Goal: Task Accomplishment & Management: Use online tool/utility

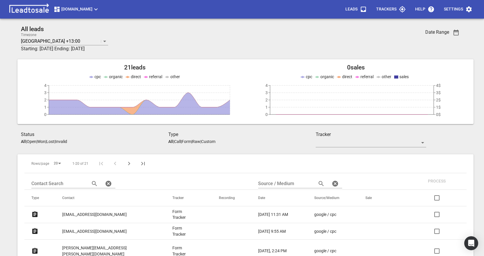
click at [77, 231] on p "hedley.alex@gmail.com" at bounding box center [94, 232] width 65 height 6
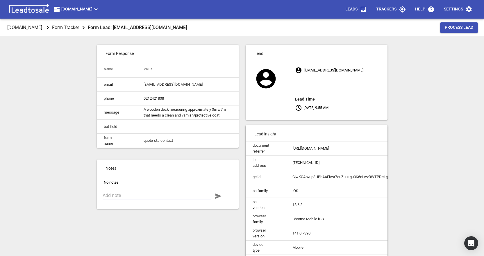
click at [140, 197] on textarea at bounding box center [157, 196] width 109 height 6
click at [140, 199] on textarea "Old low level pine Deck. 1 photo sent." at bounding box center [157, 198] width 109 height 11
click at [128, 204] on textarea "Old low level pine GT Deck. 1 photo sent." at bounding box center [157, 198] width 109 height 11
click at [103, 204] on textarea "Old low level pine GT Deck. 1 photo sent. $500" at bounding box center [157, 198] width 109 height 11
click at [130, 204] on textarea "Old low level pine GT Deck. 1 photo sent. Est. $500" at bounding box center [157, 198] width 109 height 11
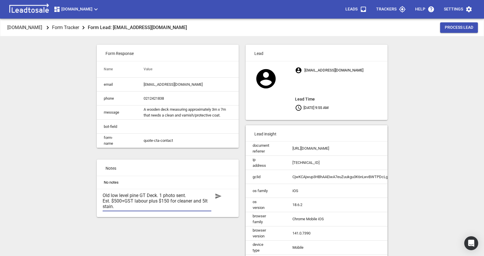
click at [208, 206] on textarea "Old low level pine GT Deck. 1 photo sent. Est. $500+GST labour plus $150 for cl…" at bounding box center [157, 201] width 109 height 17
click at [141, 209] on textarea "Old low level pine GT Deck. 1 photo sent. Est. $500+GST labour plus $150 for cl…" at bounding box center [157, 201] width 109 height 17
click at [132, 209] on textarea "Old low level pine GT Deck. 1 photo sent. Est. $500+GST labour plus $150 for cl…" at bounding box center [157, 201] width 109 height 17
type textarea "Old low level pine GT Deck. 1 photo sent. Est. $500+GST labour plus $150 for cl…"
click at [217, 199] on icon "button" at bounding box center [218, 196] width 6 height 5
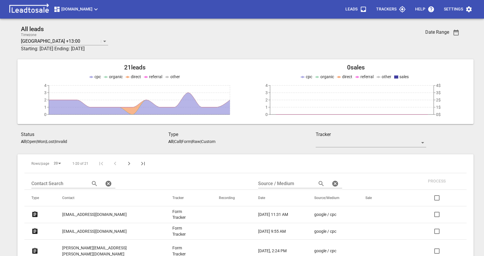
click at [113, 214] on p "roma.ratnarajah@gmail.com" at bounding box center [94, 215] width 65 height 6
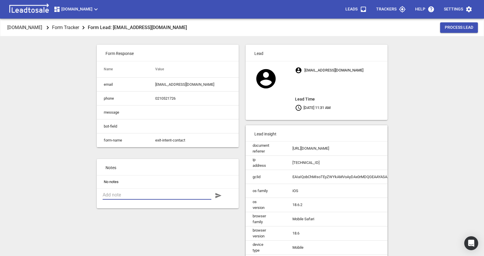
click at [117, 198] on textarea at bounding box center [157, 195] width 109 height 6
type textarea "Replace kitchen in rental property. $15k budget. Not able to cover cost of cabi…"
click at [217, 199] on icon "button" at bounding box center [218, 195] width 7 height 7
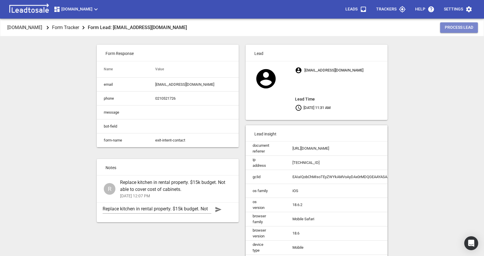
click at [451, 28] on span "Process Lead" at bounding box center [459, 28] width 28 height 6
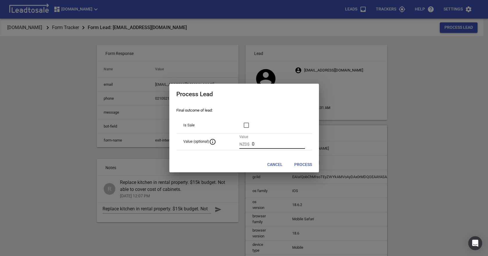
click at [263, 148] on input "0" at bounding box center [278, 144] width 53 height 9
type input "15000"
click at [299, 165] on span "Process" at bounding box center [304, 165] width 18 height 6
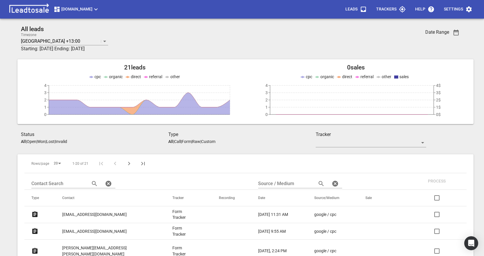
click at [436, 215] on input "checkbox" at bounding box center [437, 215] width 14 height 14
checkbox input "true"
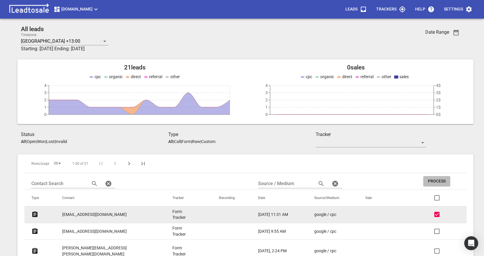
click at [434, 182] on span "Process" at bounding box center [437, 182] width 18 height 6
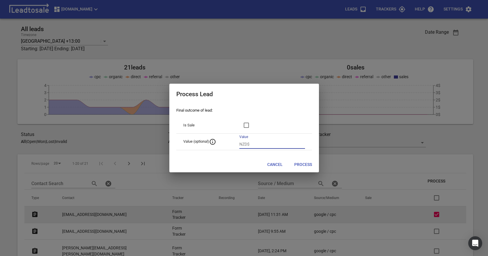
click at [256, 143] on input "number" at bounding box center [278, 144] width 53 height 9
type input "15000"
click at [297, 166] on span "Process" at bounding box center [304, 165] width 18 height 6
checkbox input "false"
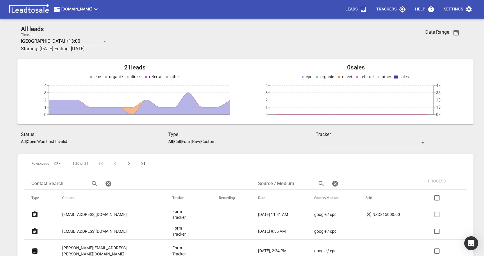
click at [33, 142] on p "Open" at bounding box center [32, 141] width 10 height 5
